Goal: Transaction & Acquisition: Purchase product/service

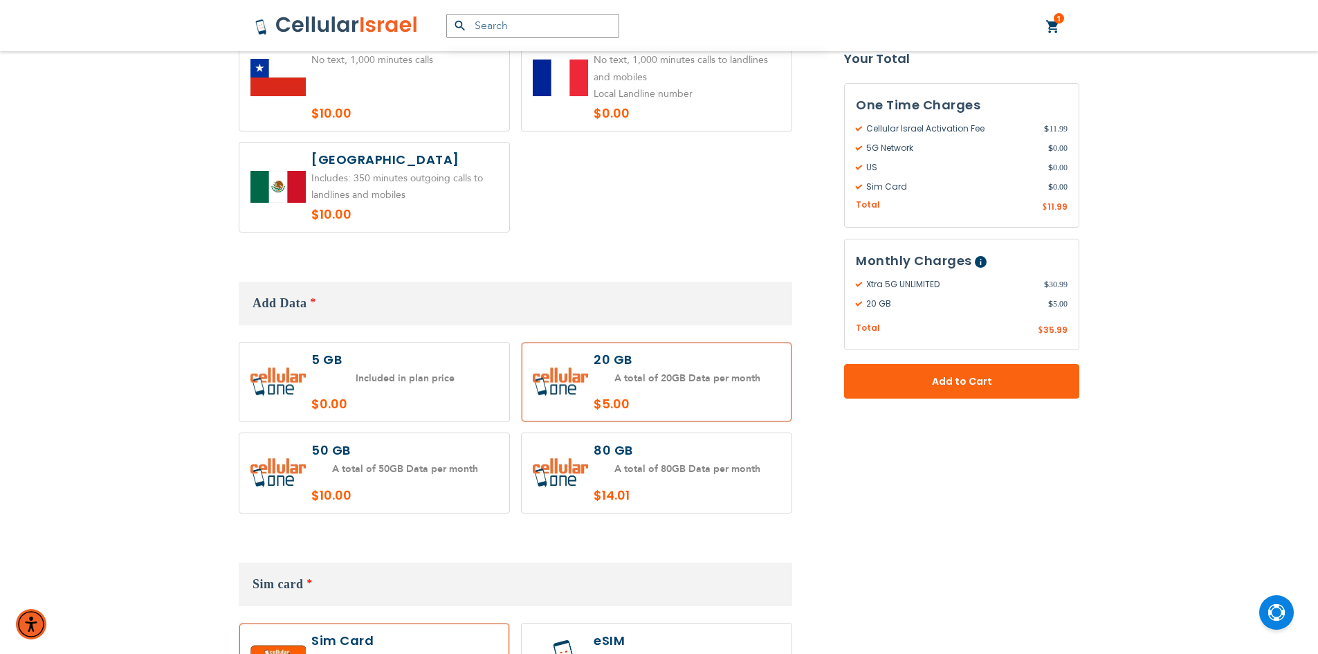
scroll to position [1038, 0]
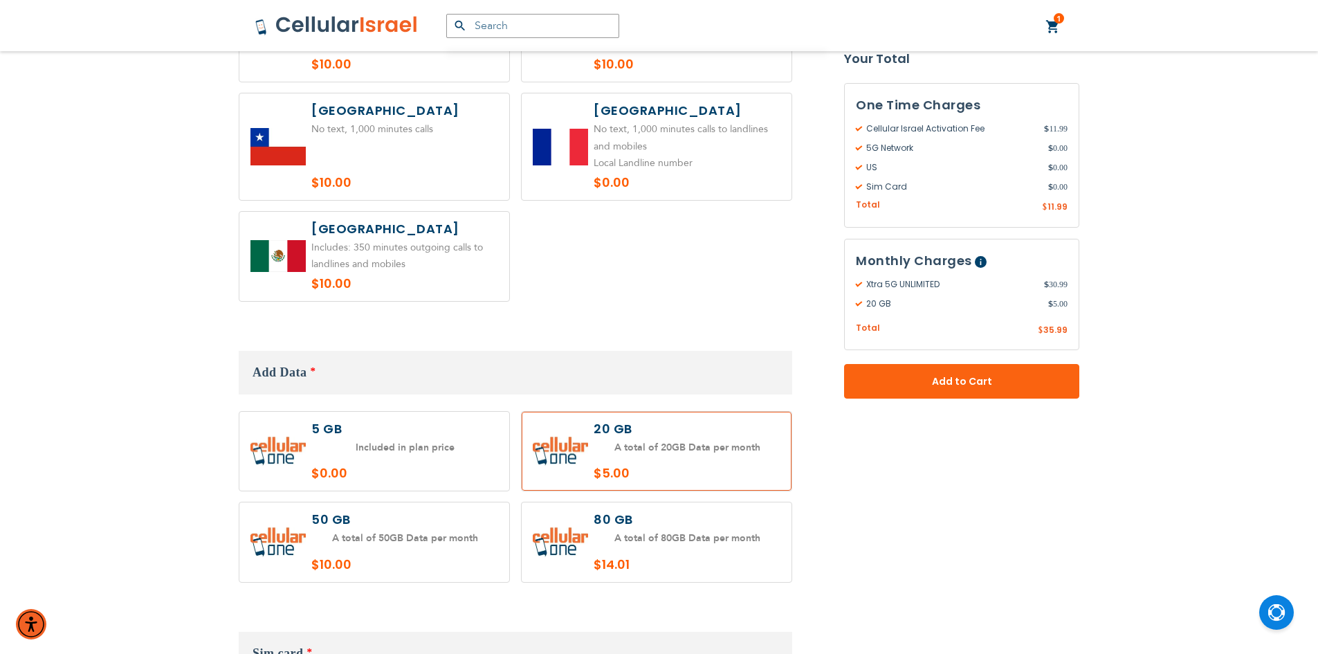
click at [365, 429] on label at bounding box center [374, 452] width 270 height 80
radio input "true"
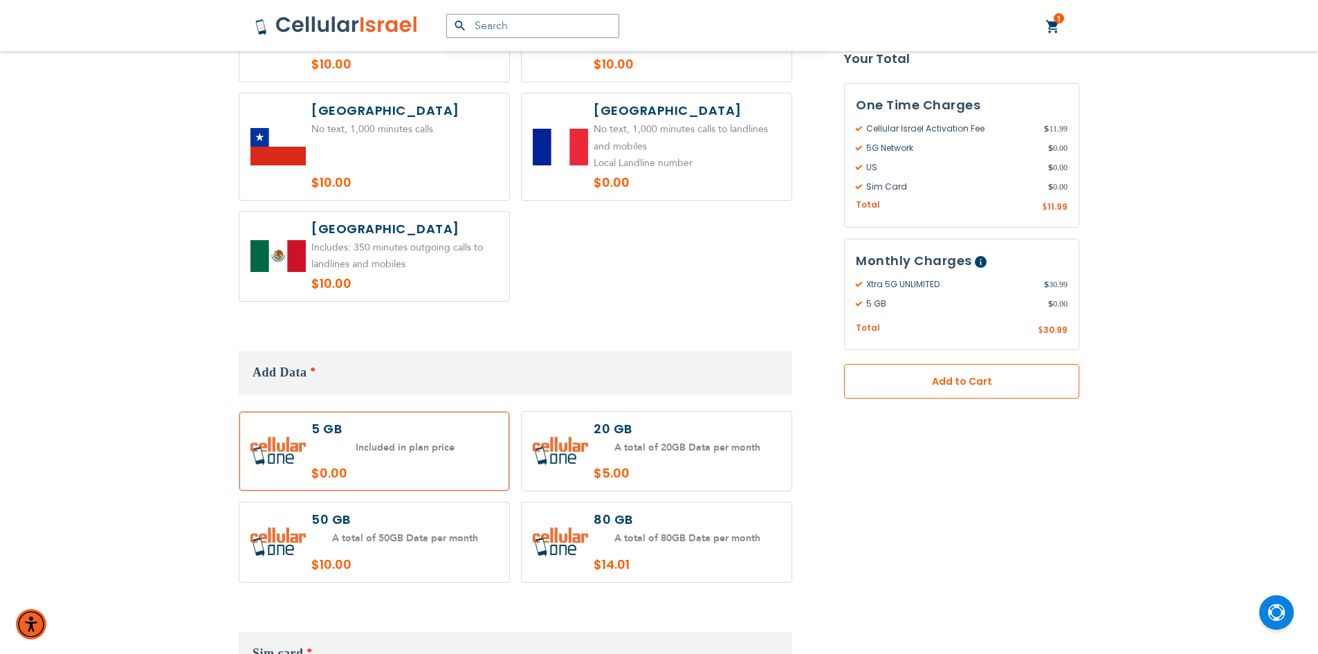
click at [942, 390] on button "Add to Cart" at bounding box center [961, 381] width 235 height 35
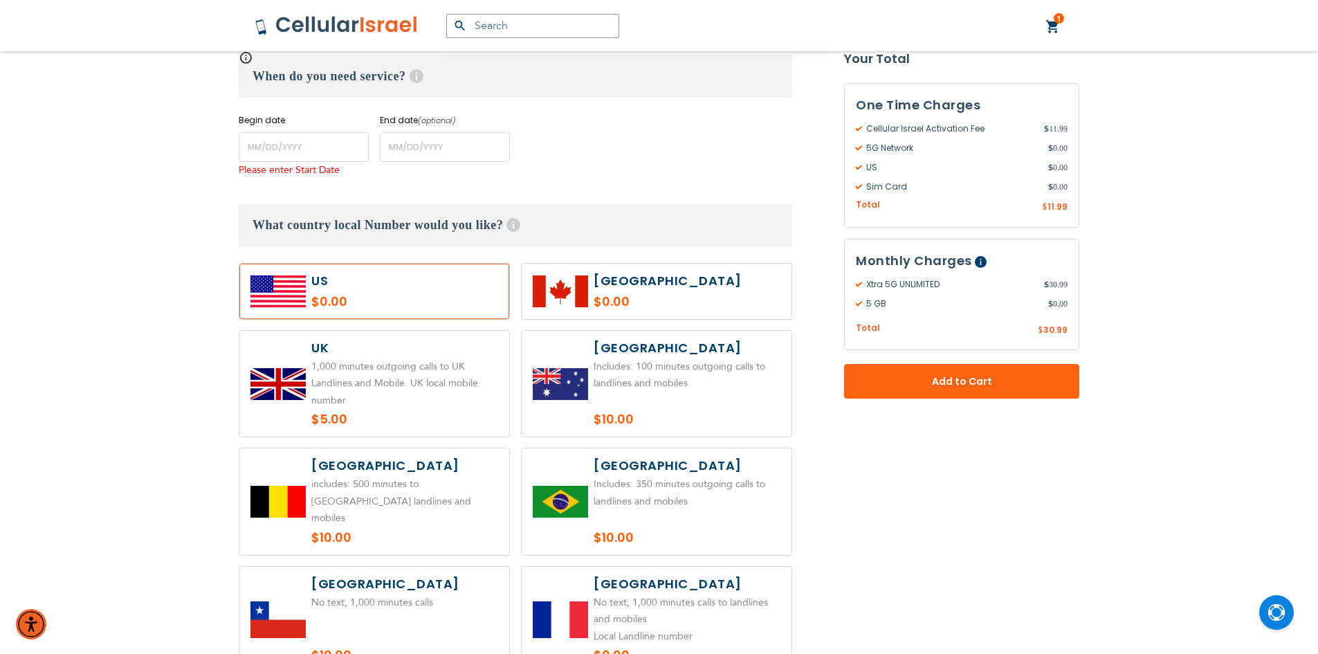
scroll to position [512, 0]
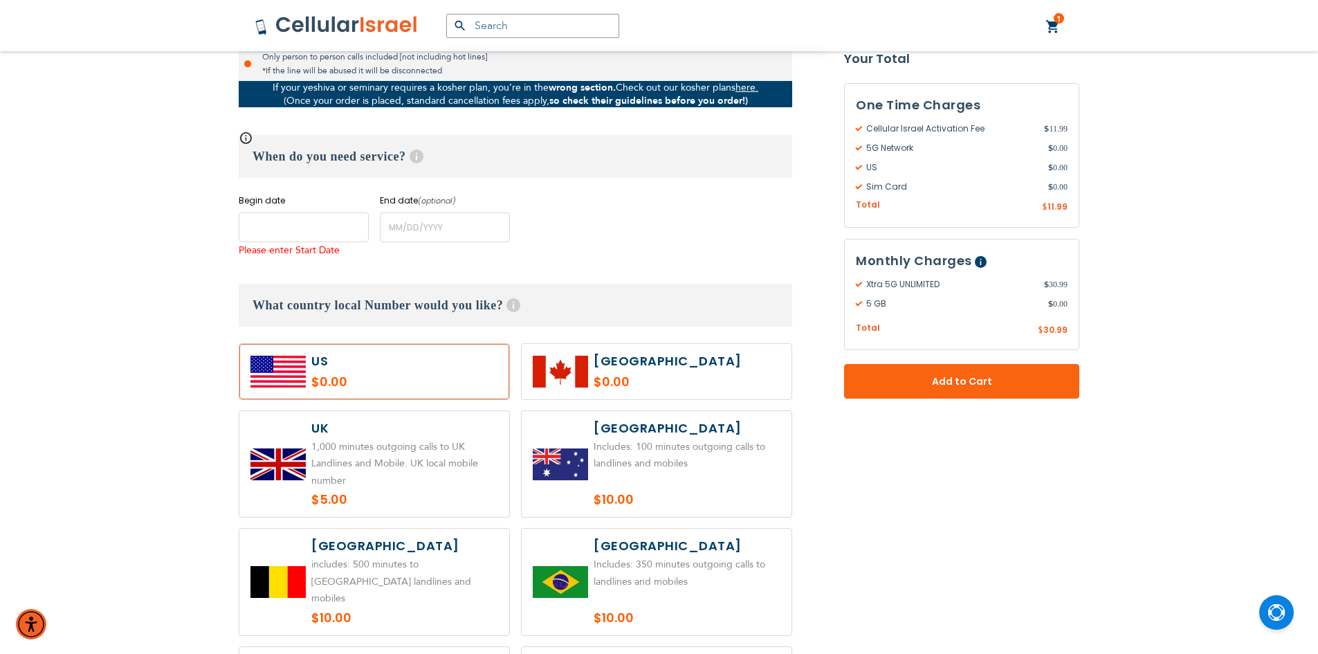
click at [302, 230] on input "name" at bounding box center [304, 227] width 130 height 30
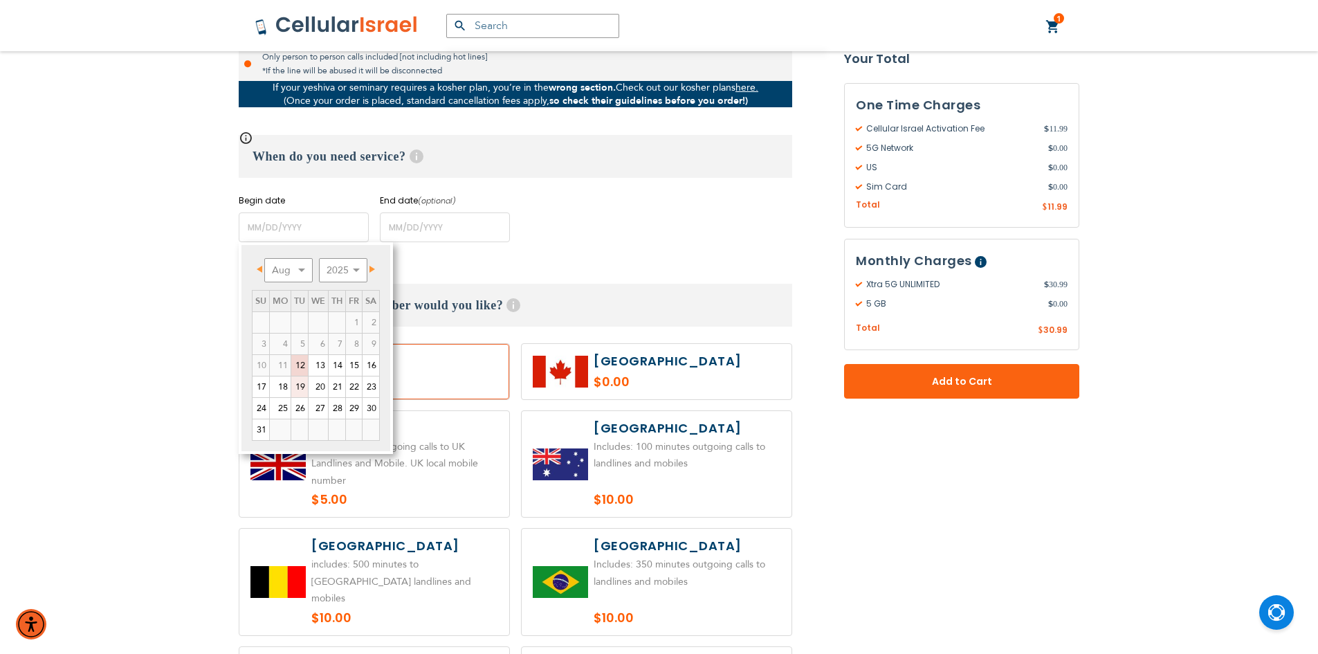
click at [302, 384] on link "19" at bounding box center [299, 386] width 17 height 21
type input "[DATE]"
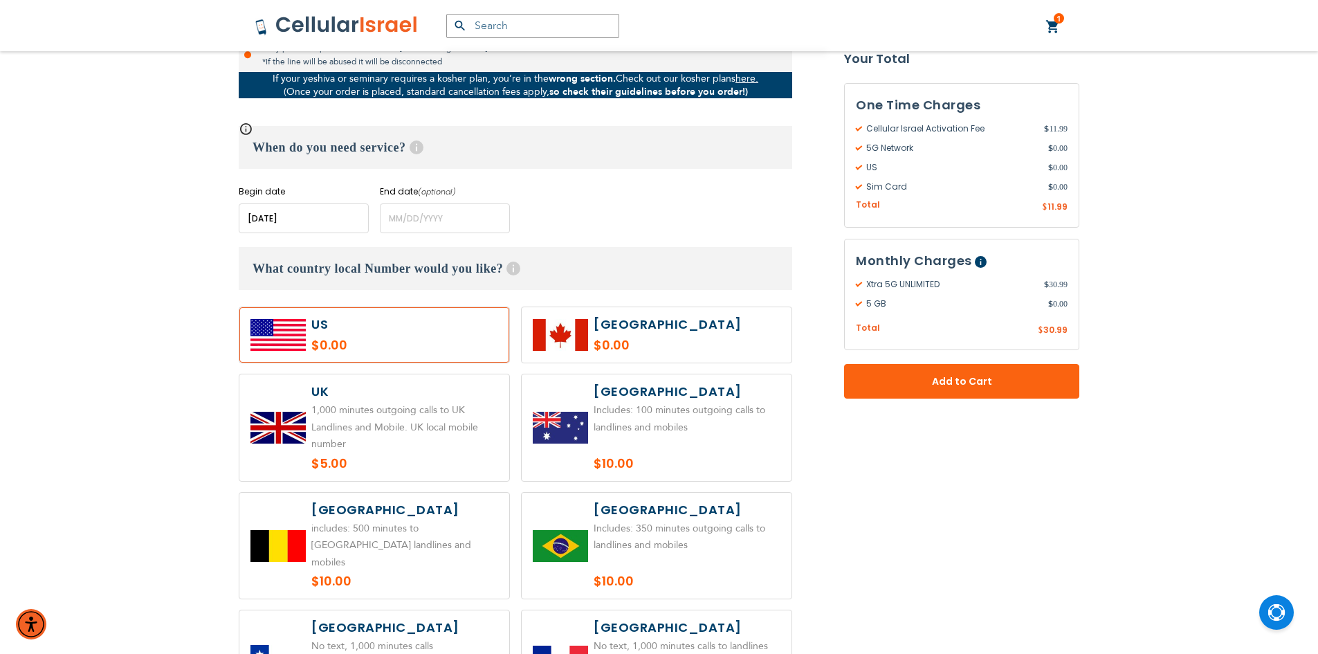
scroll to position [581, 0]
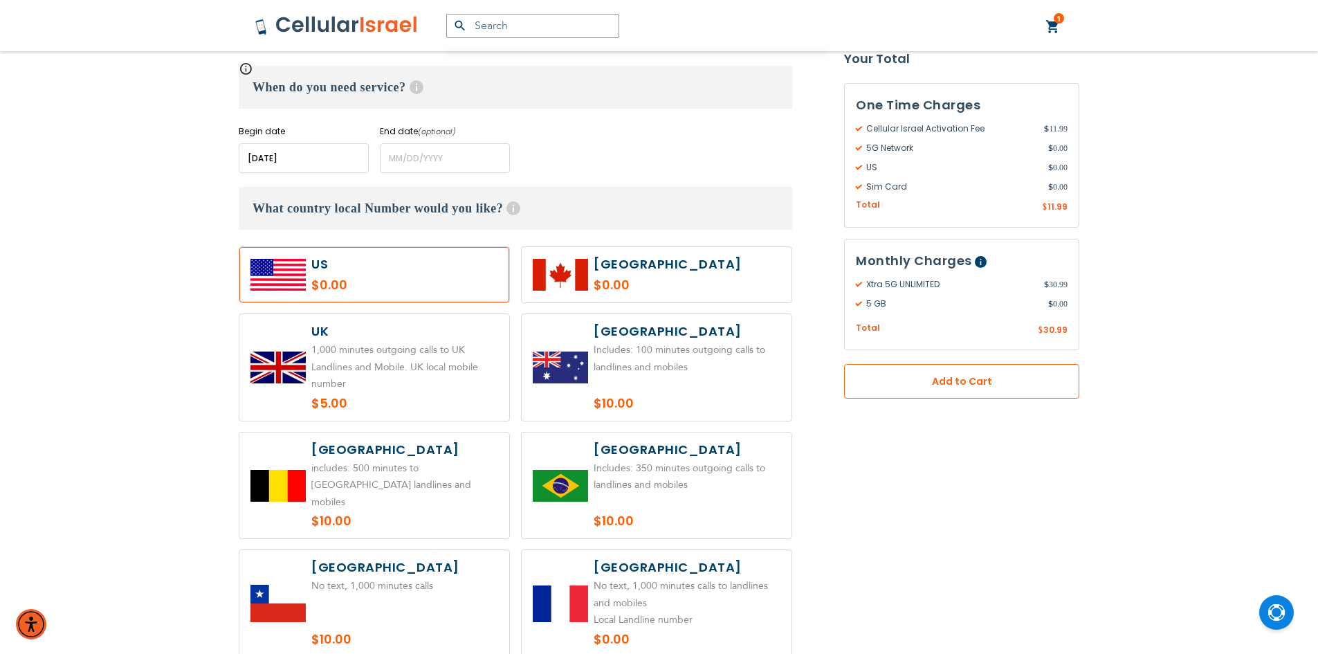
click at [920, 388] on span "Add to Cart" at bounding box center [962, 381] width 144 height 15
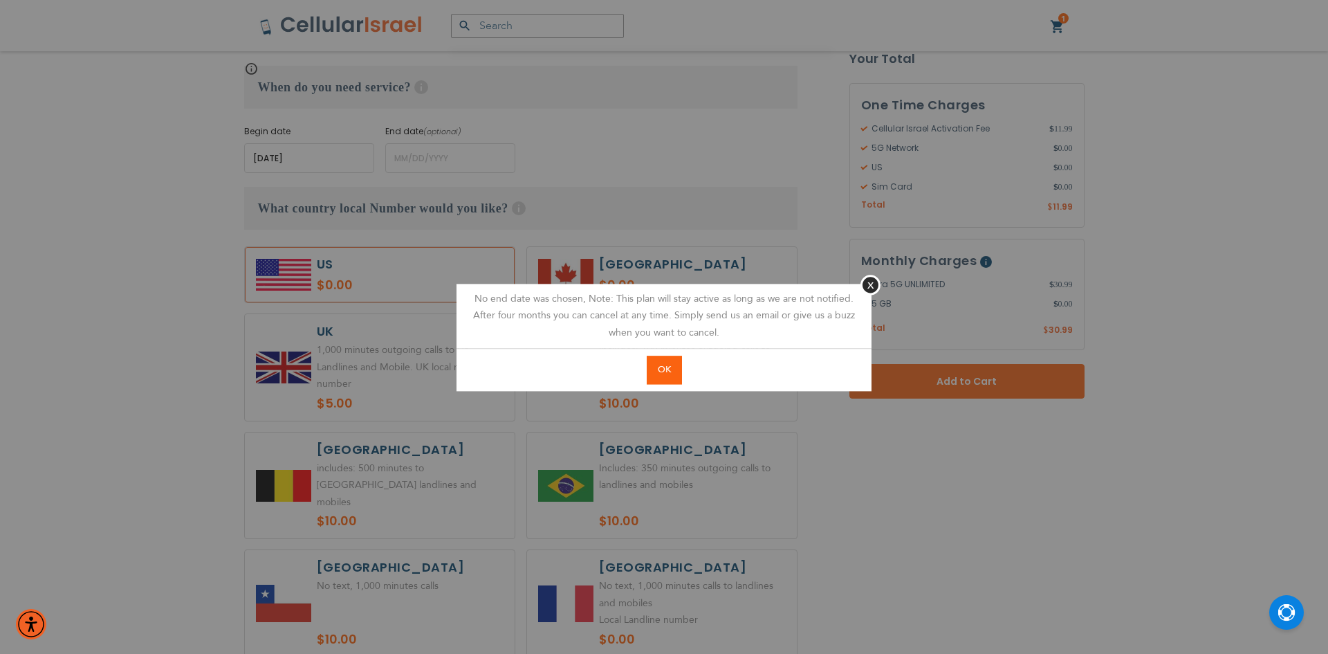
click at [668, 375] on span "OK" at bounding box center [664, 369] width 13 height 12
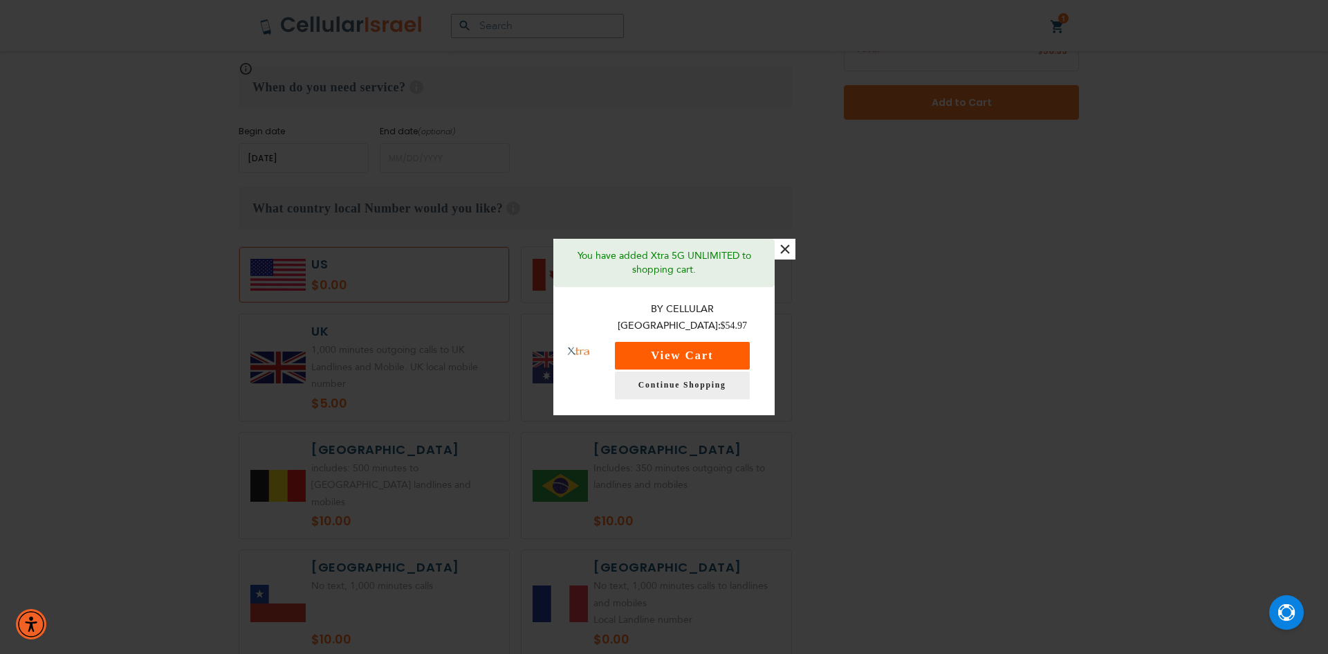
click at [728, 342] on button "View Cart" at bounding box center [682, 356] width 135 height 28
